Goal: Transaction & Acquisition: Purchase product/service

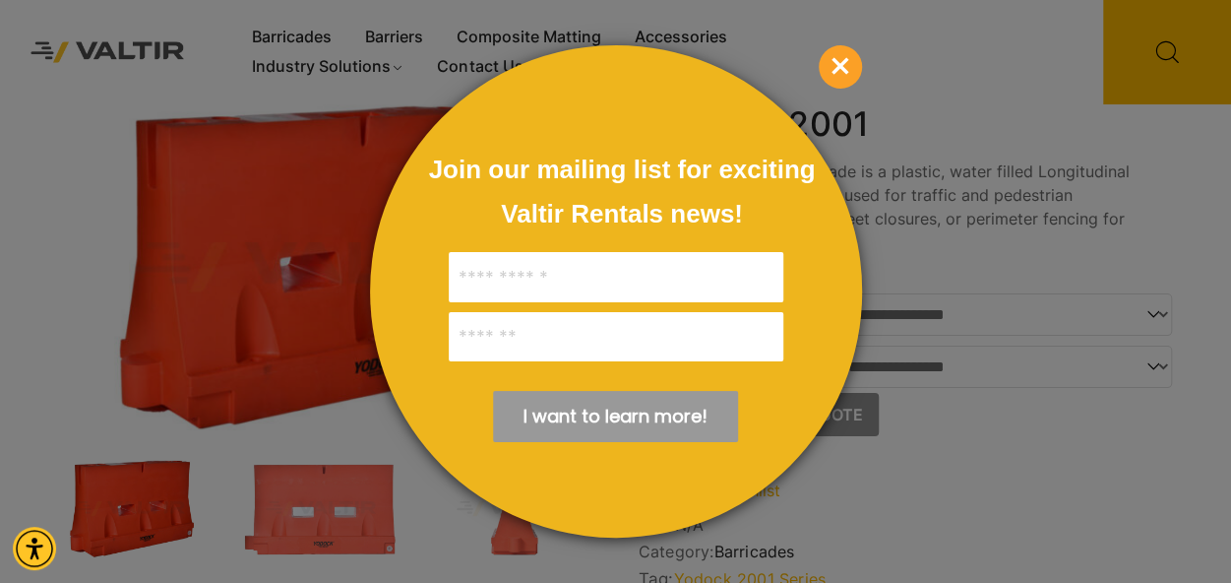
click at [833, 73] on span "×" at bounding box center [840, 66] width 43 height 43
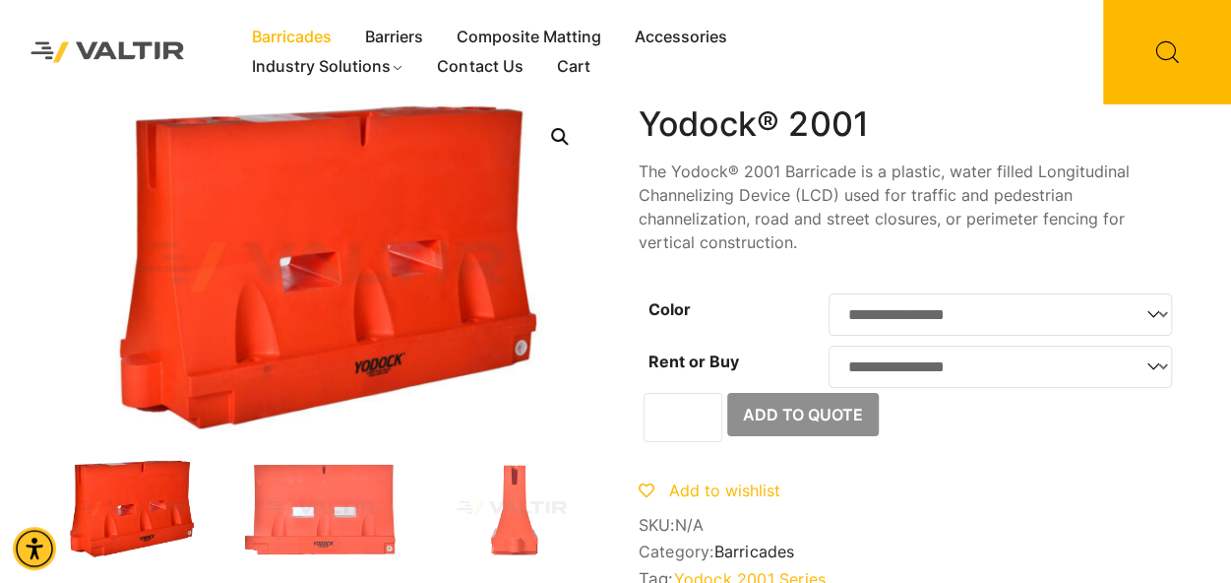
click at [312, 35] on link "Barricades" at bounding box center [291, 38] width 113 height 30
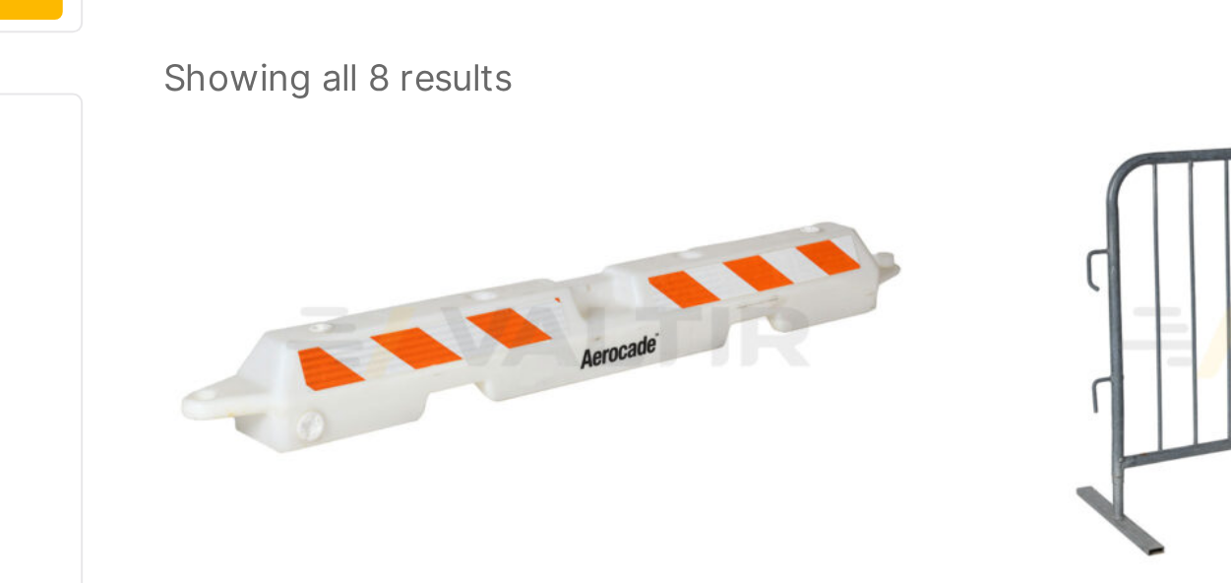
click at [685, 279] on img at bounding box center [583, 310] width 378 height 227
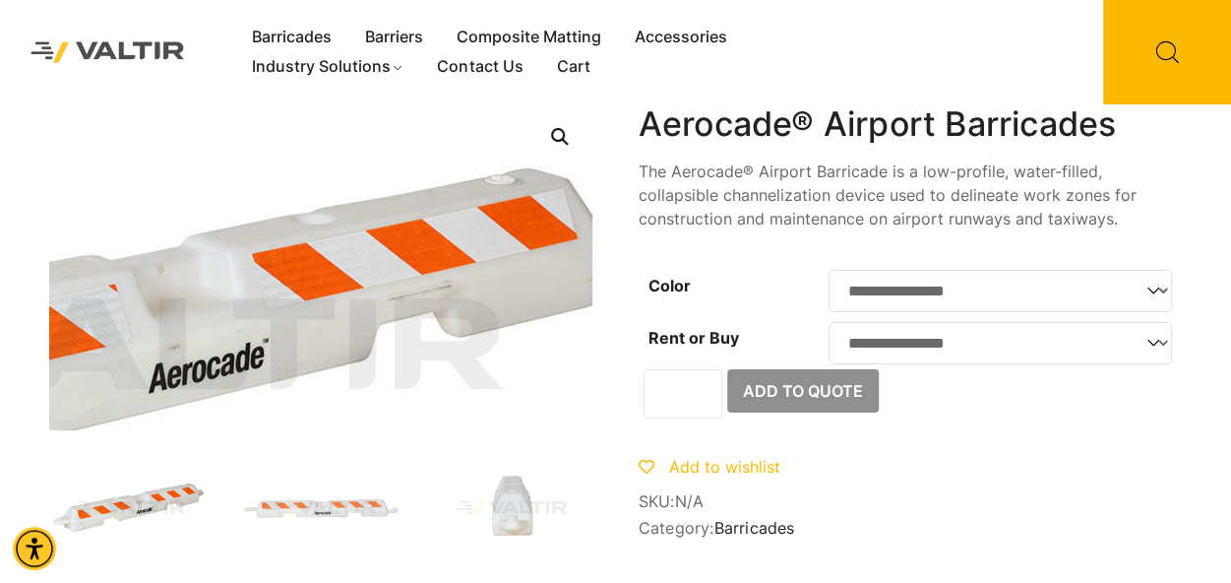
drag, startPoint x: 510, startPoint y: 194, endPoint x: 505, endPoint y: 501, distance: 307.1
click at [505, 501] on img at bounding box center [511, 508] width 161 height 96
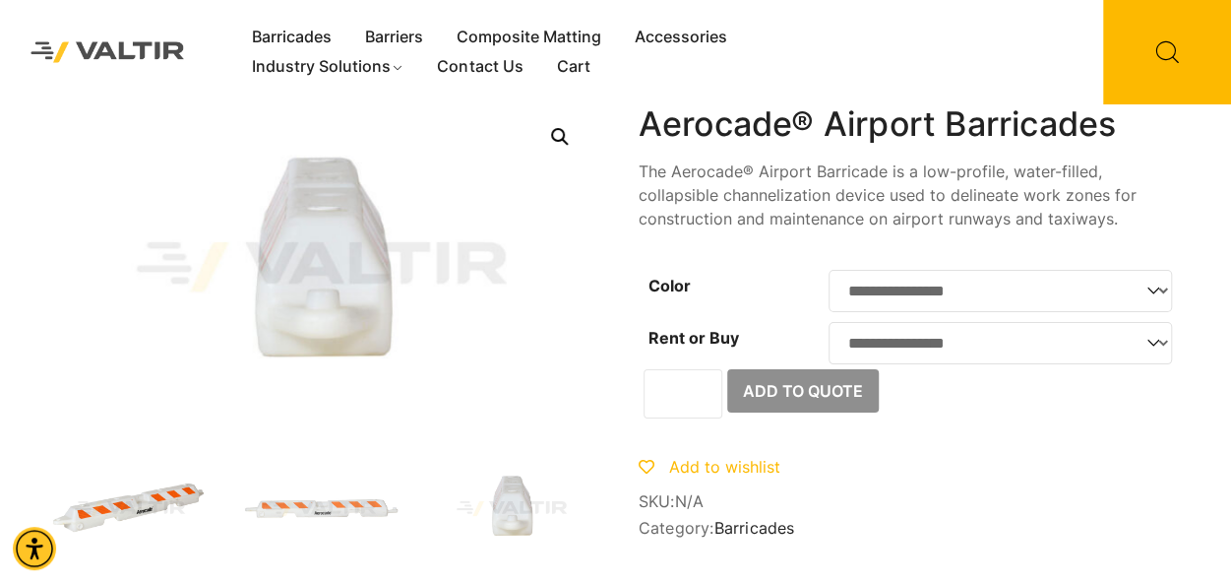
click at [135, 489] on img at bounding box center [129, 508] width 161 height 96
